Goal: Find specific page/section: Find specific page/section

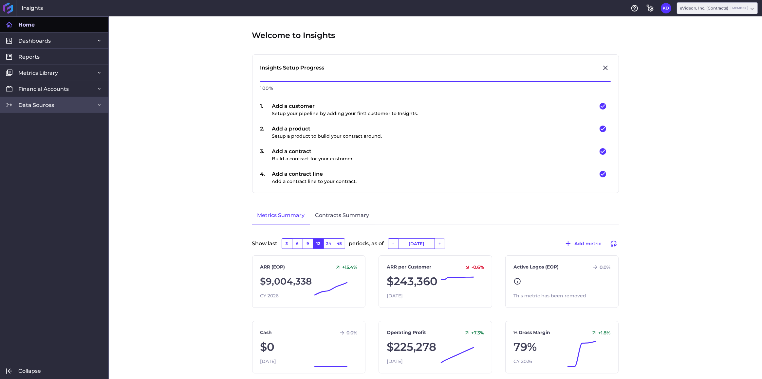
click at [47, 103] on span "Data Sources" at bounding box center [36, 105] width 36 height 7
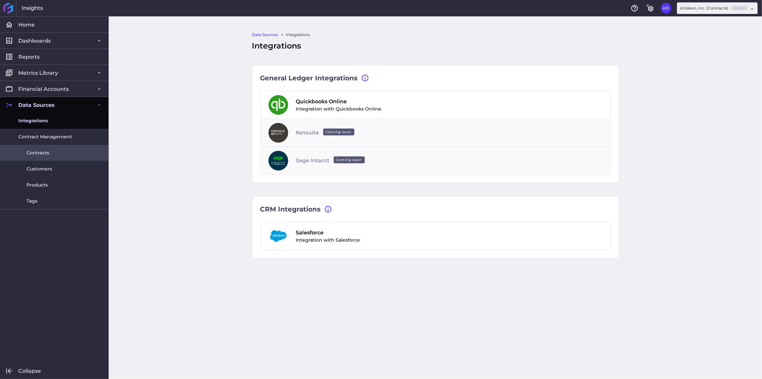
click at [38, 154] on span "Contracts" at bounding box center [38, 152] width 23 height 7
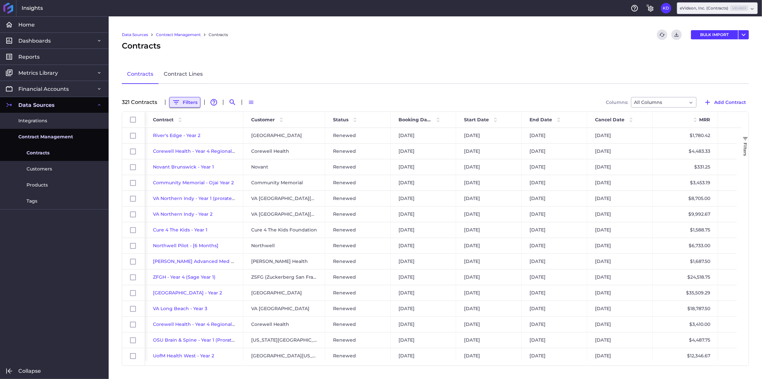
click at [191, 99] on button "Filters" at bounding box center [184, 102] width 31 height 10
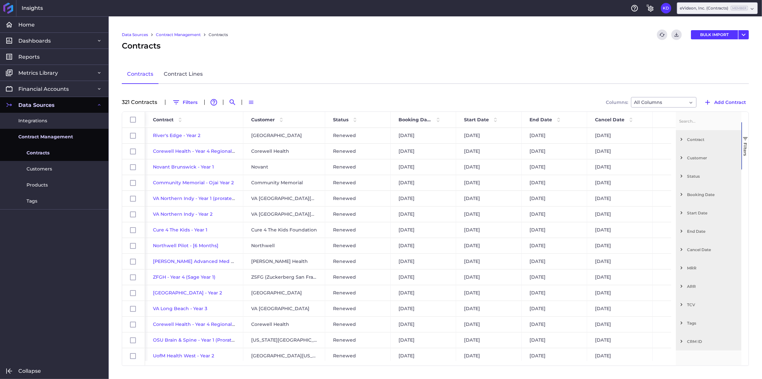
click at [711, 155] on span "Customer" at bounding box center [713, 157] width 52 height 5
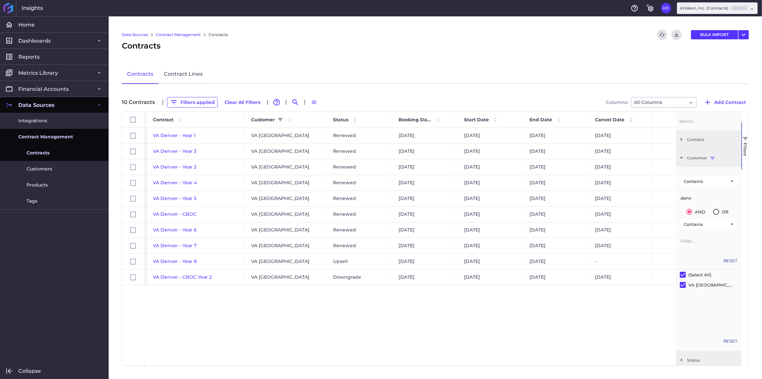
type input "denv"
click at [298, 325] on div "[GEOGRAPHIC_DATA] [GEOGRAPHIC_DATA] - Year 1 VA [GEOGRAPHIC_DATA] Renewed [DATE…" at bounding box center [410, 244] width 531 height 233
